Goal: Task Accomplishment & Management: Complete application form

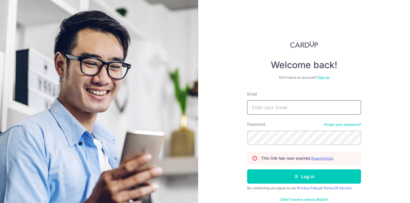
type input "[EMAIL_ADDRESS][DOMAIN_NAME]"
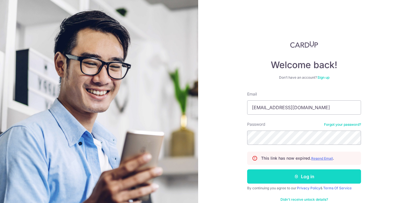
click at [333, 175] on button "Log in" at bounding box center [304, 176] width 114 height 14
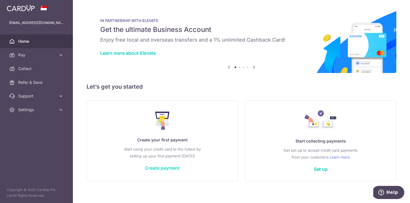
click at [170, 170] on link "Create payment" at bounding box center [162, 168] width 35 height 6
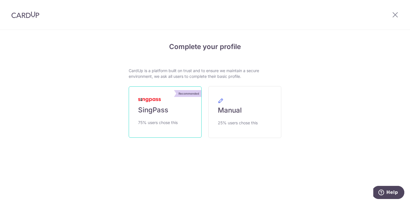
click at [169, 111] on link "Recommended SingPass 75% users chose this" at bounding box center [165, 111] width 73 height 51
click at [182, 111] on link "Recommended SingPass 75% users chose this" at bounding box center [165, 111] width 73 height 51
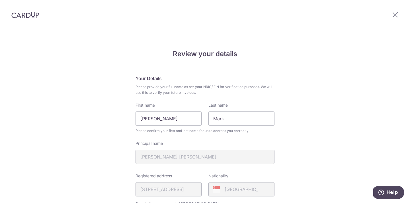
scroll to position [42, 0]
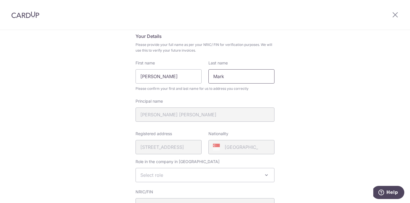
drag, startPoint x: 230, startPoint y: 77, endPoint x: 207, endPoint y: 77, distance: 23.4
click at [207, 77] on div "Last name [PERSON_NAME]" at bounding box center [241, 71] width 73 height 23
drag, startPoint x: 179, startPoint y: 75, endPoint x: 130, endPoint y: 77, distance: 49.3
click at [130, 77] on div "Review your details Your Details Please provide your full name as per your NRIC…" at bounding box center [205, 185] width 153 height 380
type input "Mark"
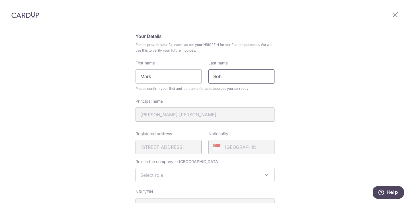
type input "Soh"
click at [169, 128] on fieldset "Your Details Please provide your full name as per your NRIC/ FIN for verificati…" at bounding box center [205, 158] width 139 height 250
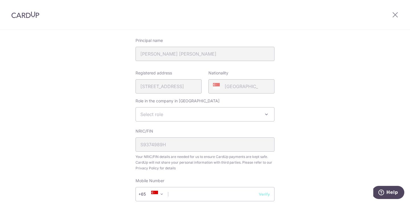
scroll to position [113, 0]
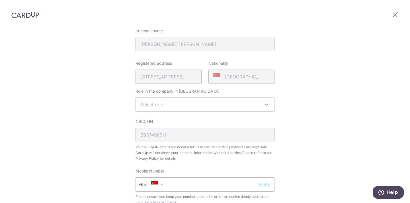
click at [171, 109] on span "Select role" at bounding box center [205, 105] width 138 height 14
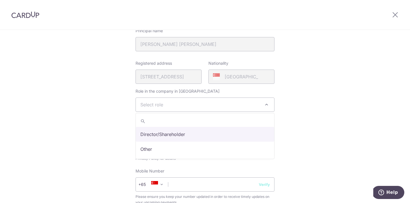
select select "director"
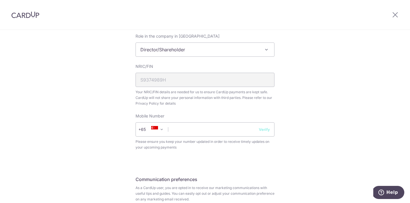
scroll to position [180, 0]
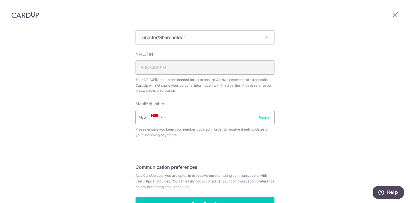
click at [241, 113] on input "text" at bounding box center [205, 117] width 139 height 14
click at [265, 118] on button "Verify" at bounding box center [264, 117] width 11 height 6
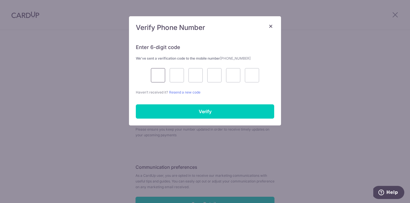
click at [158, 77] on input "text" at bounding box center [158, 75] width 14 height 14
click at [254, 97] on div "Enter 6-digit code We’ve sent a verification code to the mobile number +6597694…" at bounding box center [205, 81] width 152 height 88
click at [188, 92] on link "Resend a new code" at bounding box center [184, 92] width 31 height 4
click at [164, 76] on input "text" at bounding box center [158, 75] width 14 height 14
click at [243, 91] on p "Haven’t received it? Resend a new code" at bounding box center [205, 92] width 138 height 6
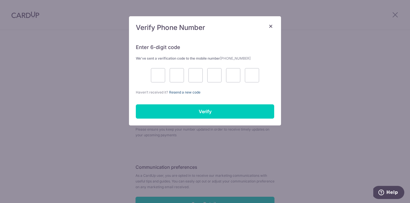
click at [185, 93] on link "Resend a new code" at bounding box center [184, 92] width 31 height 4
click at [270, 25] on span "×" at bounding box center [271, 26] width 5 height 8
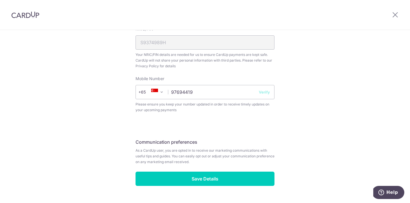
scroll to position [219, 0]
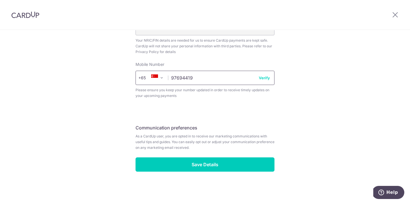
click at [214, 83] on input "97694419" at bounding box center [205, 78] width 139 height 14
type input "9"
type input "97694419"
click at [268, 80] on button "Verify" at bounding box center [264, 78] width 11 height 6
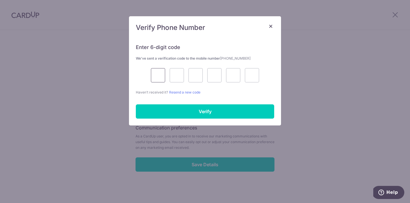
click at [164, 78] on input "text" at bounding box center [158, 75] width 14 height 14
click at [142, 76] on div at bounding box center [205, 75] width 138 height 14
click at [192, 93] on link "Resend a new code" at bounding box center [184, 92] width 31 height 4
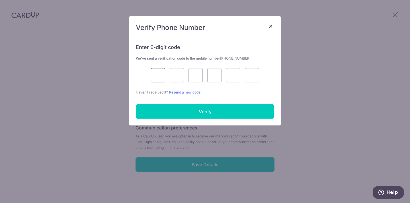
click at [157, 73] on input "text" at bounding box center [158, 75] width 14 height 14
click at [270, 26] on span "×" at bounding box center [271, 26] width 5 height 8
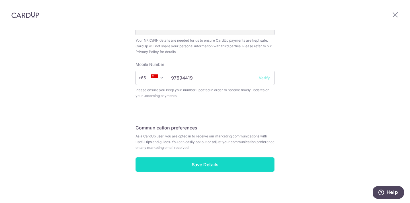
click at [207, 160] on input "Save Details" at bounding box center [205, 164] width 139 height 14
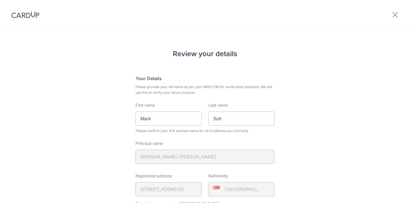
scroll to position [227, 0]
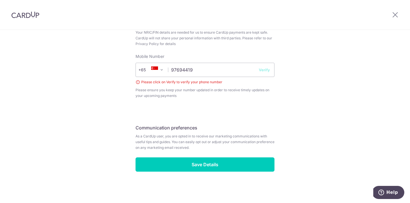
click at [201, 70] on input "97694419" at bounding box center [205, 70] width 139 height 14
type input "9"
type input "92479259"
click at [261, 70] on button "Verify" at bounding box center [264, 70] width 11 height 6
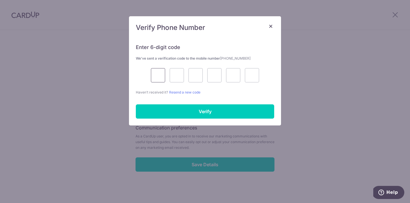
click at [162, 77] on input "text" at bounding box center [158, 75] width 14 height 14
type input "2"
type input "9"
type input "3"
type input "8"
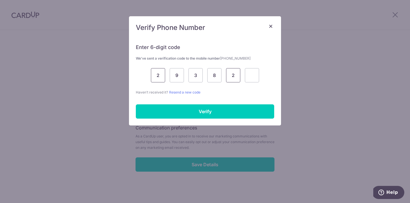
type input "2"
type input "4"
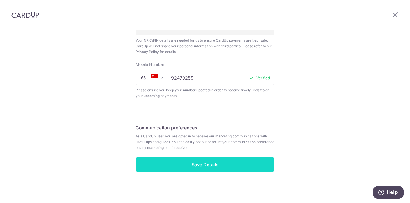
click at [189, 157] on input "Save Details" at bounding box center [205, 164] width 139 height 14
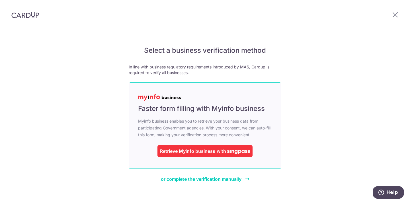
click at [240, 148] on span at bounding box center [238, 151] width 23 height 6
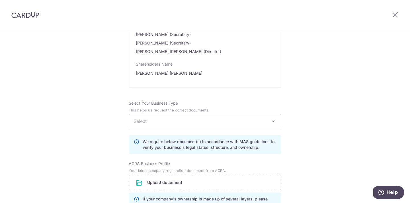
scroll to position [336, 0]
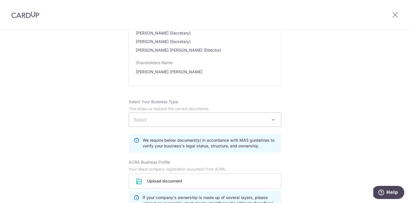
click at [268, 125] on span "Select" at bounding box center [205, 120] width 152 height 14
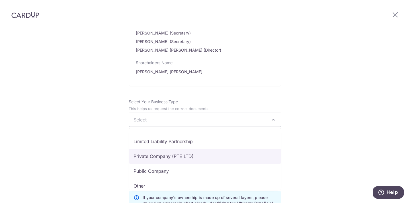
scroll to position [41, 0]
select select "Private Company (PTE LTD)"
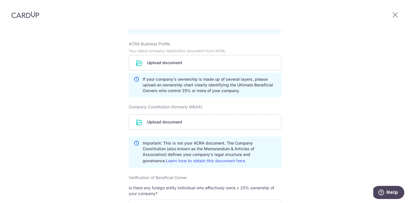
scroll to position [457, 0]
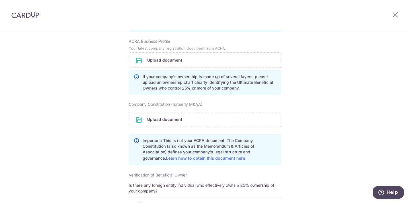
click at [194, 57] on input "file" at bounding box center [205, 60] width 152 height 15
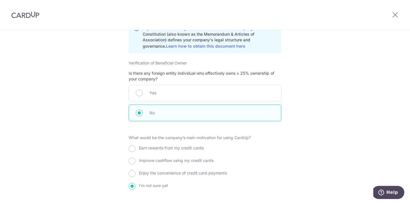
scroll to position [605, 0]
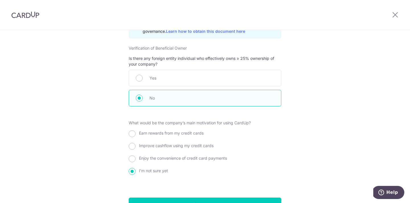
click at [188, 134] on span "Earn rewards from my credit cards" at bounding box center [171, 132] width 65 height 5
click at [136, 134] on input "Earn rewards from my credit cards" at bounding box center [132, 133] width 7 height 7
radio input "true"
click at [202, 148] on label "Improve cashflow using my credit cards" at bounding box center [176, 146] width 75 height 6
click at [136, 148] on input "Improve cashflow using my credit cards" at bounding box center [132, 146] width 7 height 7
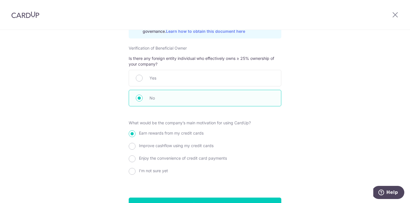
radio input "true"
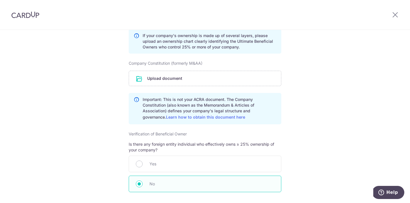
scroll to position [510, 0]
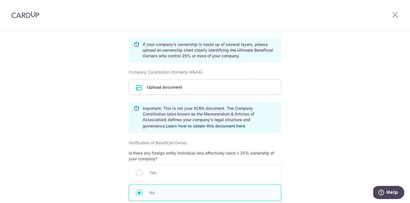
click at [191, 125] on link "Learn how to obtain this document here" at bounding box center [205, 125] width 79 height 5
